Goal: Navigation & Orientation: Find specific page/section

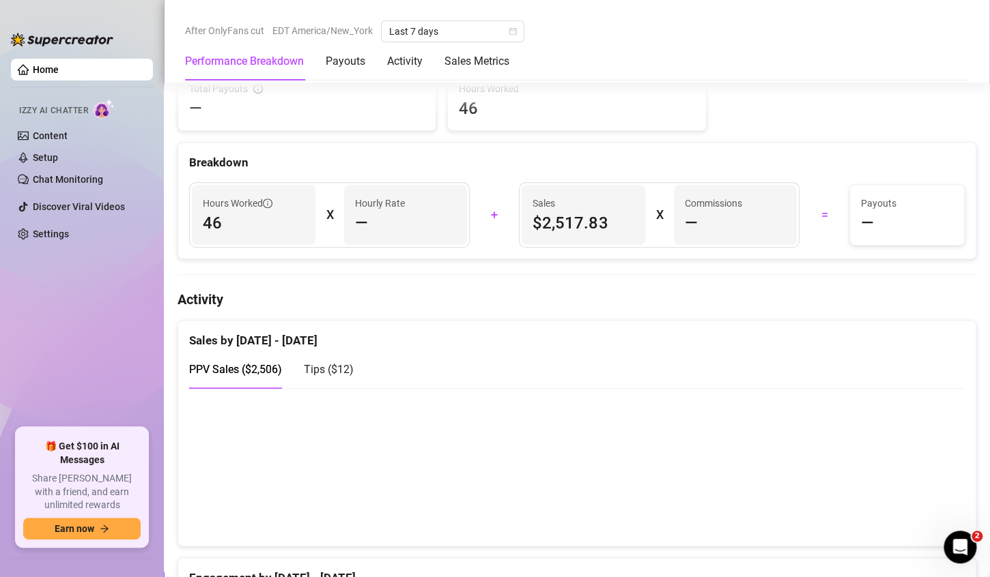
scroll to position [511, 0]
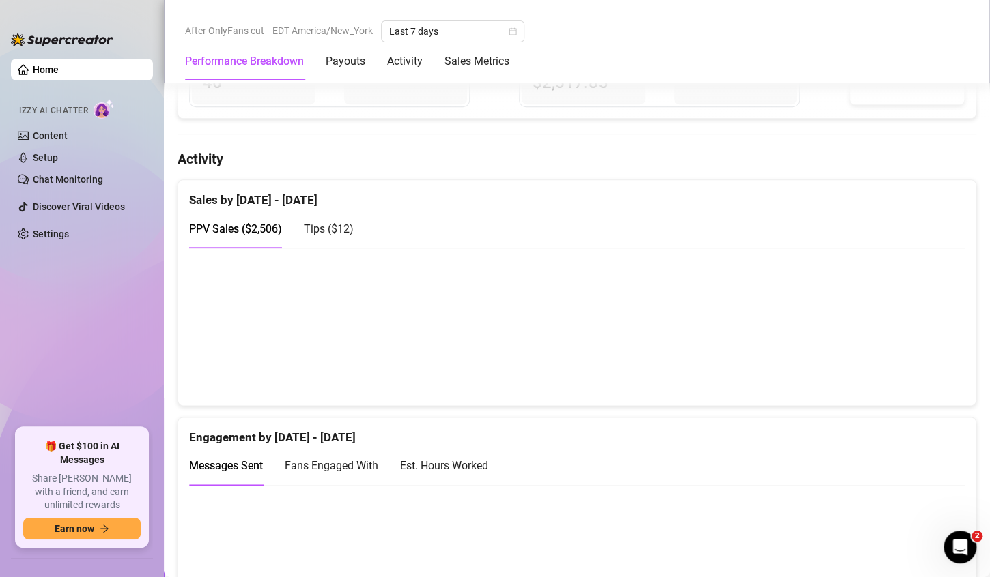
scroll to position [644, 0]
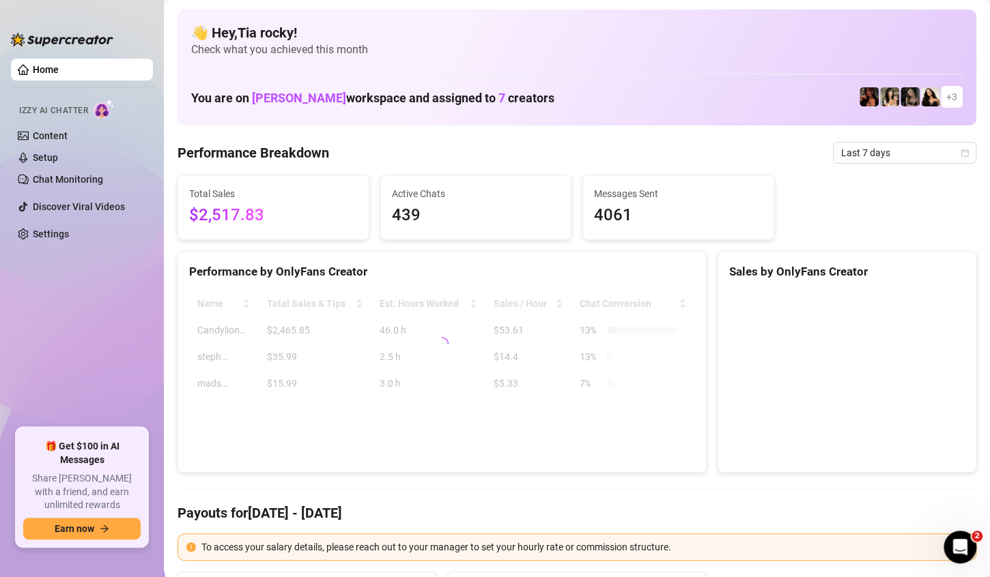
scroll to position [598, 0]
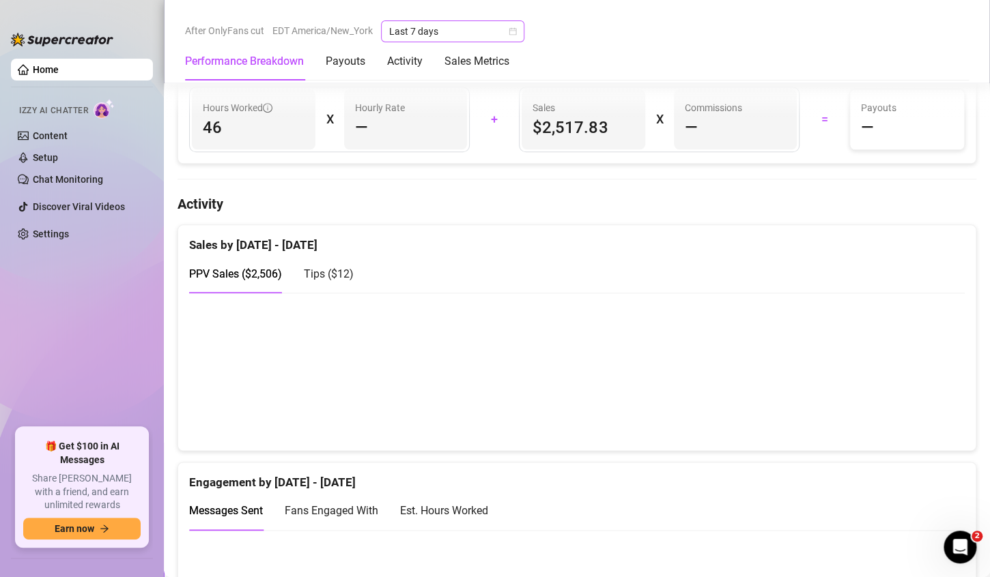
click at [510, 30] on icon "calendar" at bounding box center [513, 32] width 8 height 8
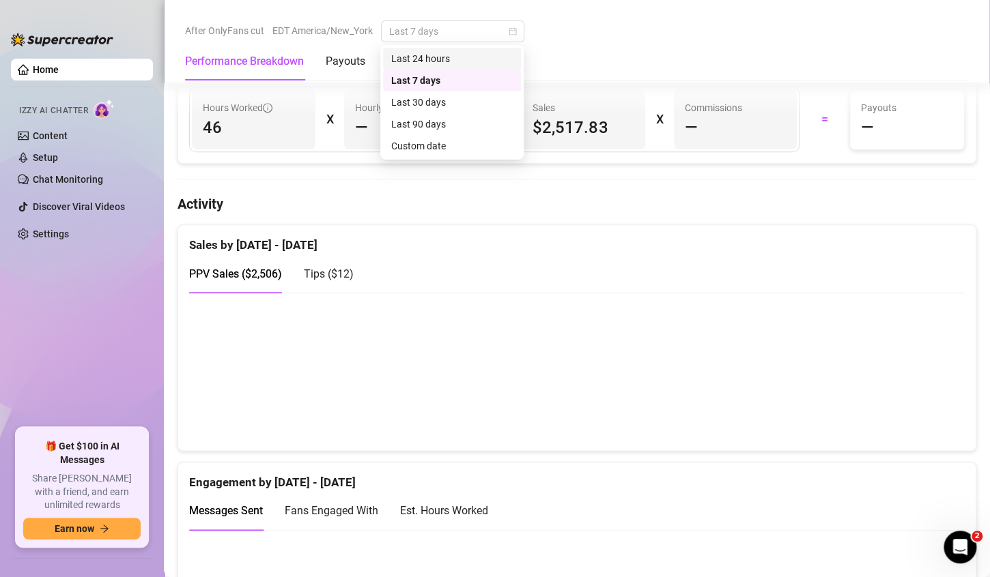
click at [455, 57] on div "Last 24 hours" at bounding box center [452, 58] width 122 height 15
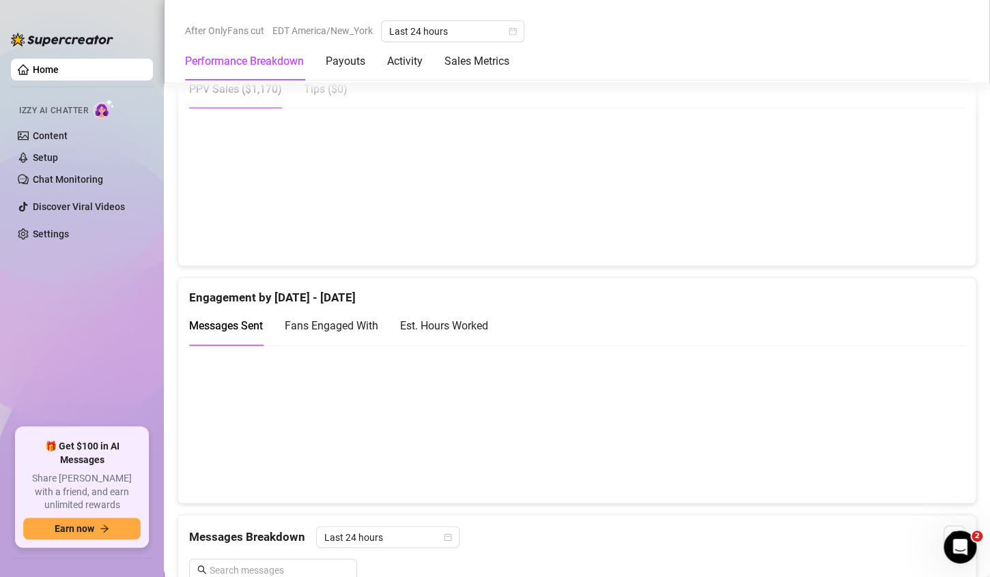
scroll to position [730, 0]
